Goal: Information Seeking & Learning: Learn about a topic

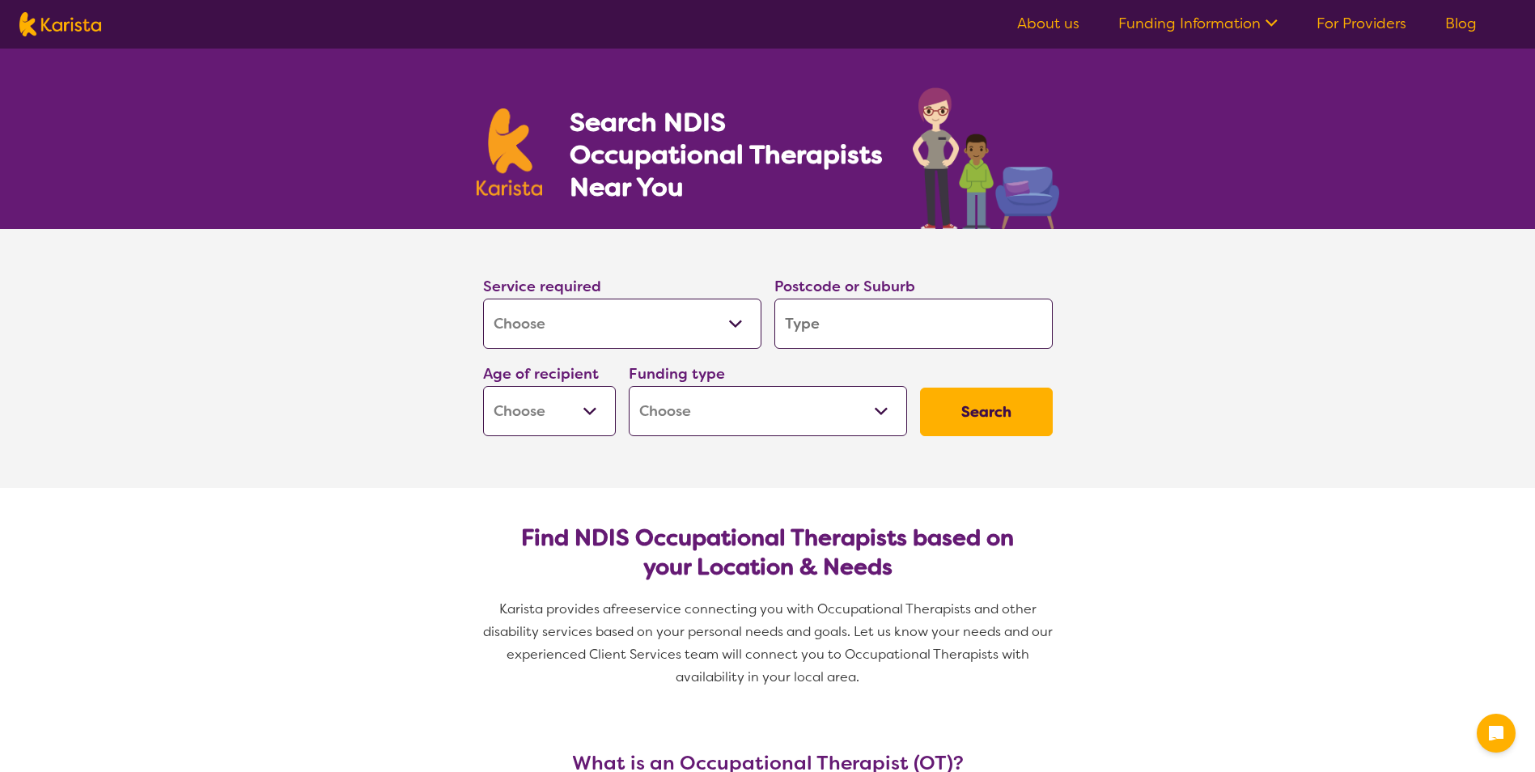
select select "[MEDICAL_DATA]"
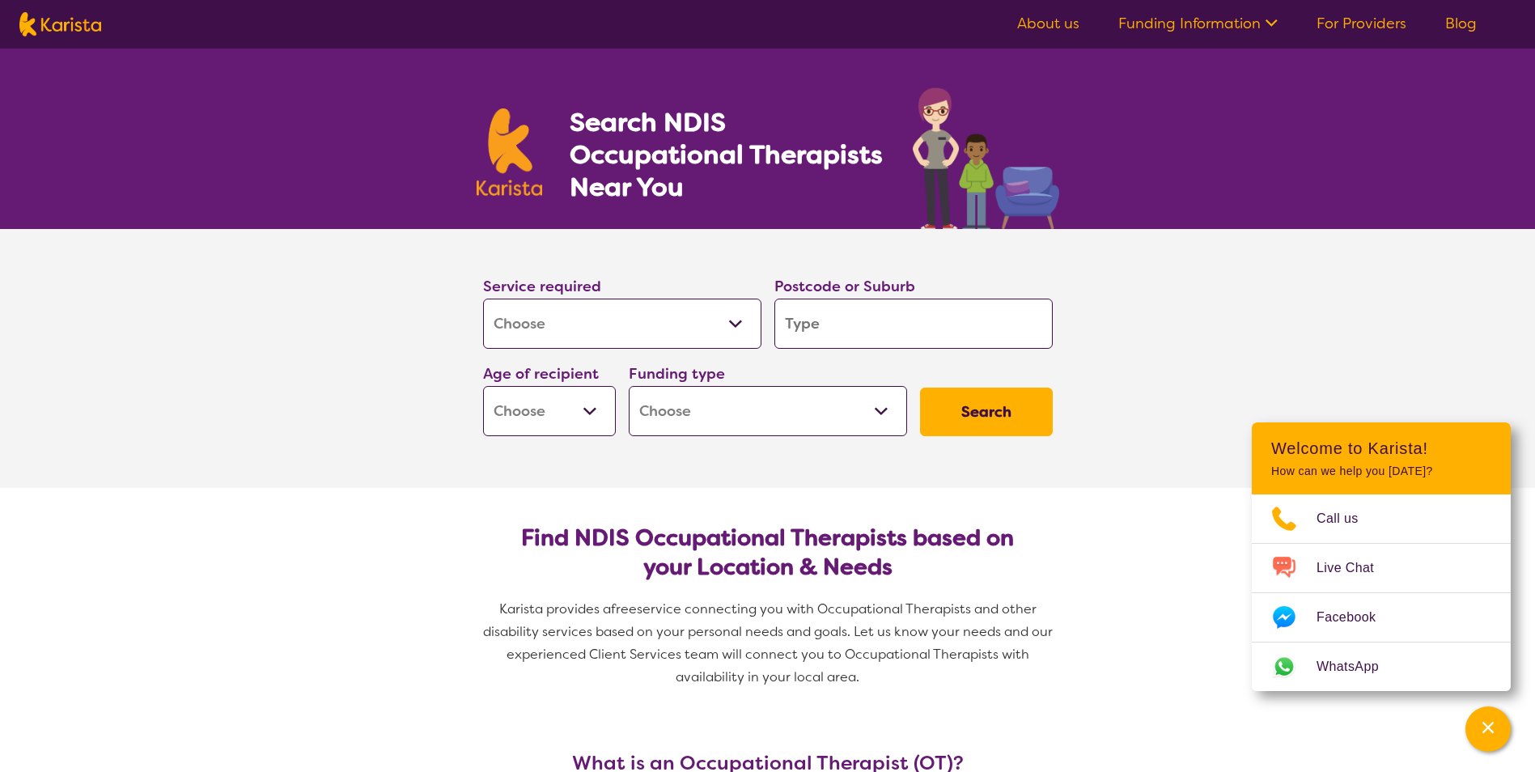
click at [815, 320] on input "search" at bounding box center [913, 324] width 278 height 50
click at [1285, 22] on ul "About us Funding Information NDIS - National Disability Insurance Scheme HCP - …" at bounding box center [1246, 24] width 498 height 26
click at [1264, 23] on icon at bounding box center [1268, 21] width 17 height 17
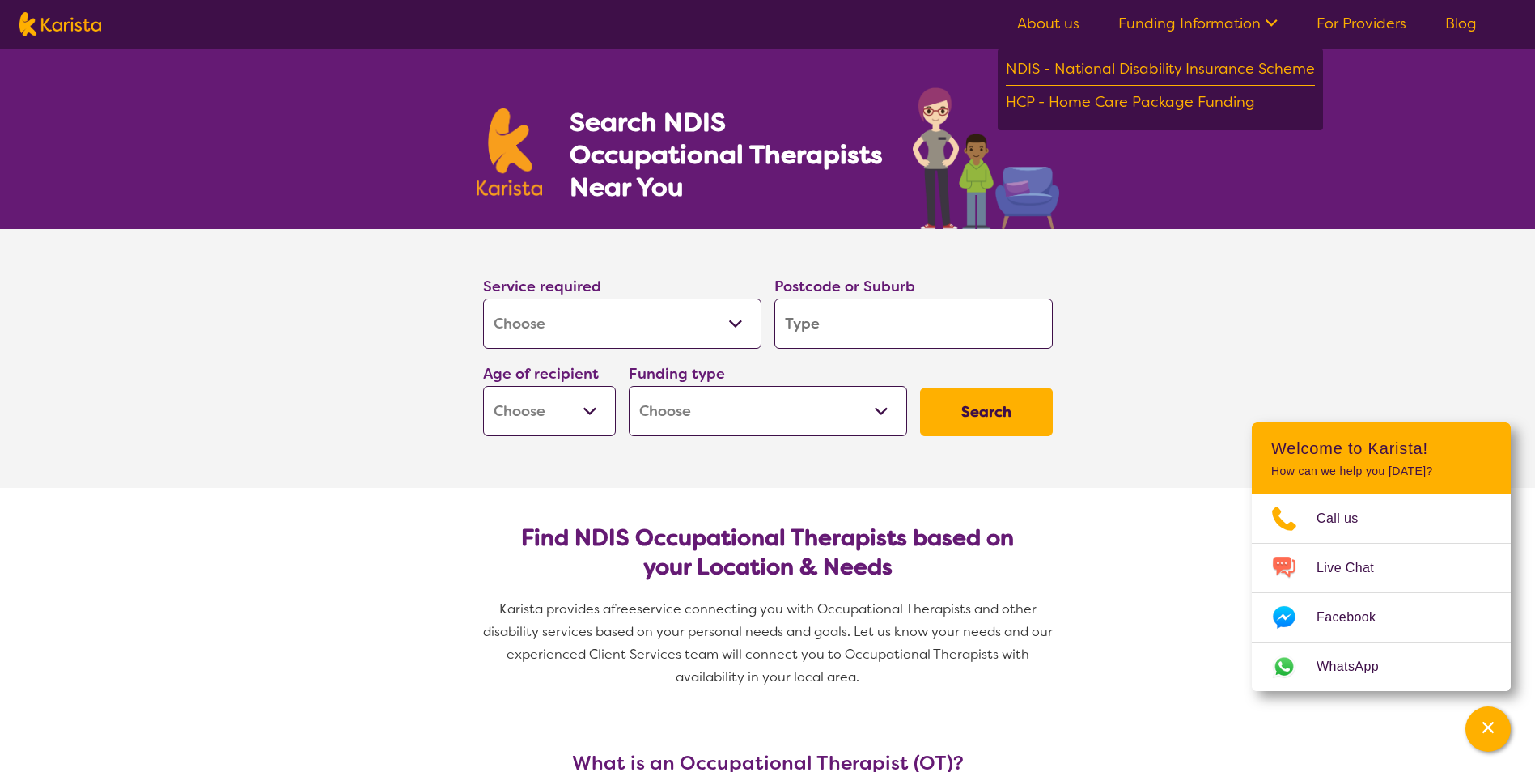
click at [1042, 32] on link "About us" at bounding box center [1048, 23] width 62 height 19
